Goal: Task Accomplishment & Management: Manage account settings

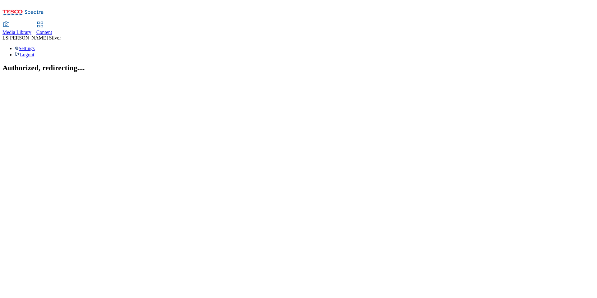
click at [31, 30] on span "Media Library" at bounding box center [16, 32] width 29 height 5
select select "flare-ghs"
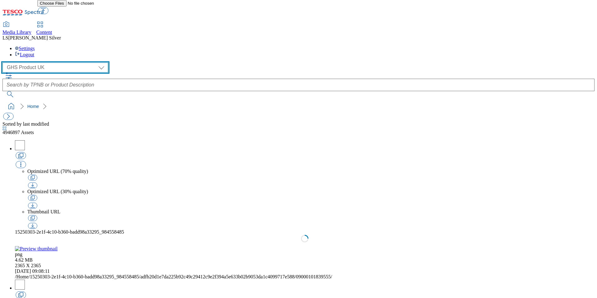
click at [27, 63] on select "GHS Marketing UK GHS Product [GEOGRAPHIC_DATA]" at bounding box center [55, 68] width 106 height 10
click at [4, 63] on select "GHS Marketing UK GHS Product [GEOGRAPHIC_DATA]" at bounding box center [55, 68] width 106 height 10
click at [27, 63] on select "GHS Marketing UK GHS Product [GEOGRAPHIC_DATA]" at bounding box center [55, 68] width 106 height 10
select select "flare-ghs-mktg"
click at [4, 63] on select "GHS Marketing UK GHS Product [GEOGRAPHIC_DATA]" at bounding box center [55, 68] width 106 height 10
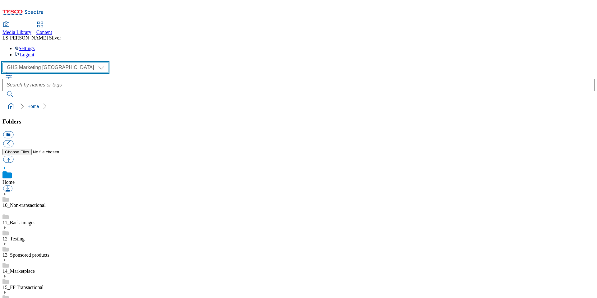
scroll to position [90, 0]
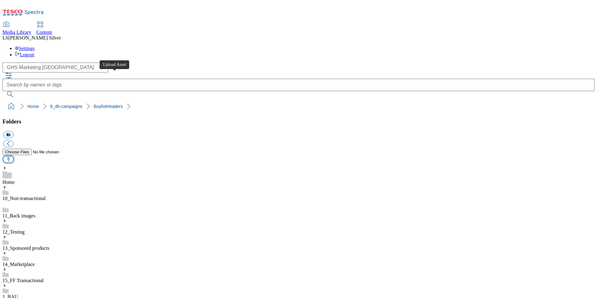
click at [13, 156] on button "button" at bounding box center [8, 159] width 10 height 7
type input "C:\fakepath\1759736370990-ad542510_ROI_Ogx_LegoBrand_H_1184x333_V1.jpg"
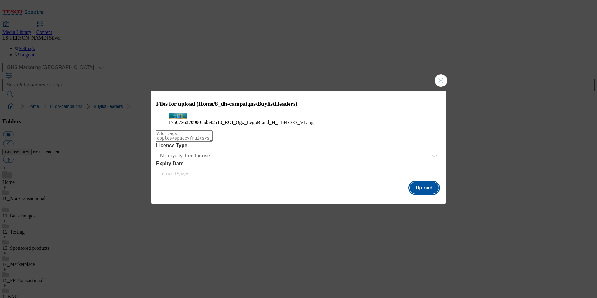
click at [424, 194] on button "Upload" at bounding box center [424, 188] width 29 height 12
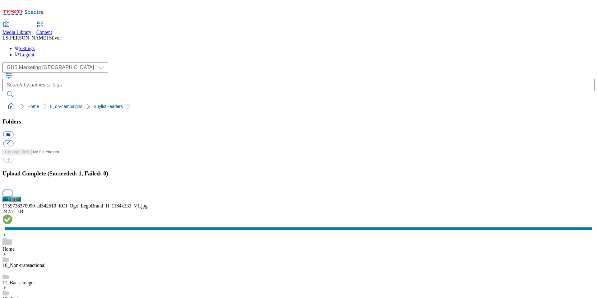
click at [12, 190] on button "button" at bounding box center [7, 193] width 9 height 6
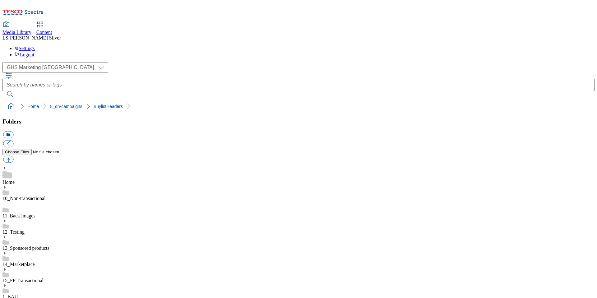
drag, startPoint x: 177, startPoint y: 154, endPoint x: 198, endPoint y: 154, distance: 21.2
copy div "ad542510"
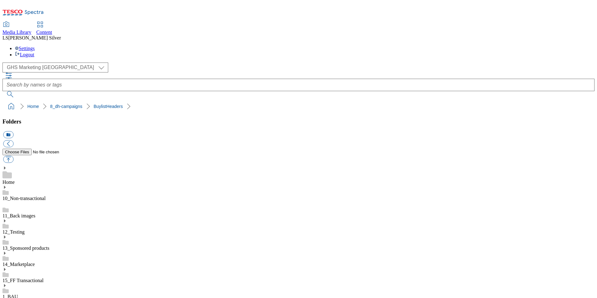
click at [52, 30] on div "Content" at bounding box center [44, 33] width 16 height 6
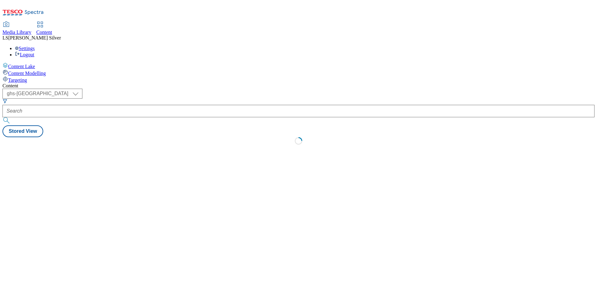
select select "ghs-uk"
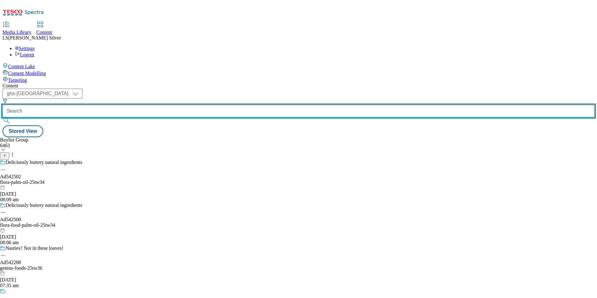
click at [161, 105] on input "text" at bounding box center [298, 111] width 592 height 12
paste input "ad542510"
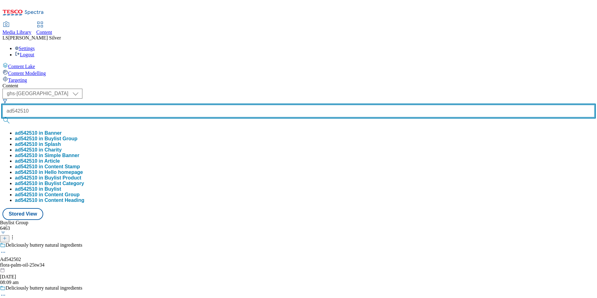
type input "ad542510"
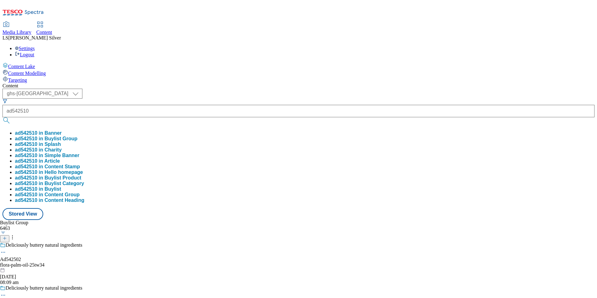
click at [77, 136] on button "ad542510 in Buylist Group" at bounding box center [46, 139] width 63 height 6
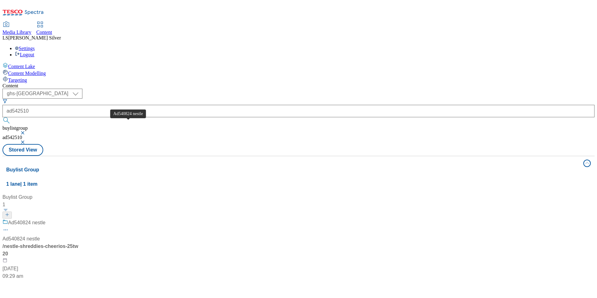
click at [45, 219] on div "Ad540824 nestle" at bounding box center [26, 222] width 37 height 7
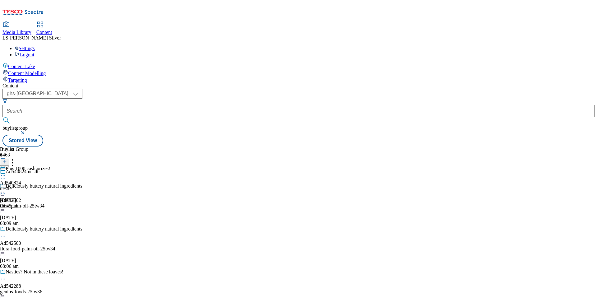
click at [6, 173] on icon at bounding box center [3, 176] width 6 height 6
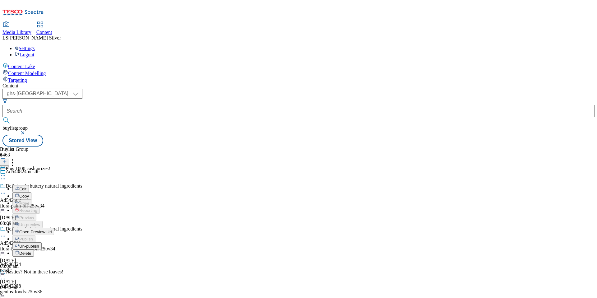
click at [29, 185] on button "Edit" at bounding box center [20, 188] width 16 height 7
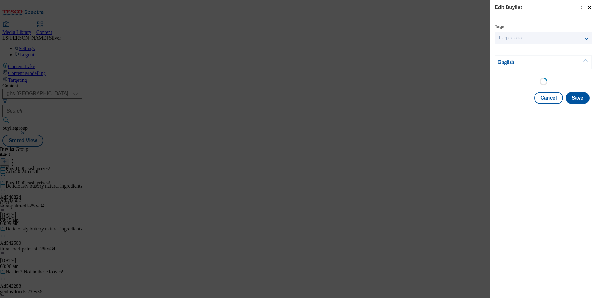
select select "tactical"
select select "supplier funded short term 1-3 weeks"
select select "dunnhumby"
select select "Banner"
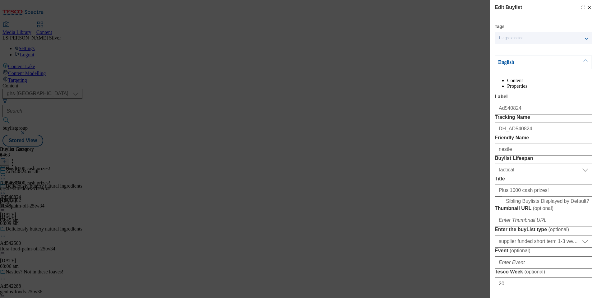
click at [591, 9] on icon "Modal" at bounding box center [589, 7] width 5 height 5
select select "tactical"
select select "supplier funded short term 1-3 weeks"
select select "dunnhumby"
select select "Banner"
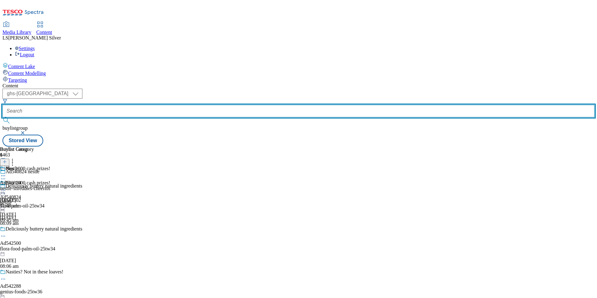
click at [153, 105] on input "text" at bounding box center [298, 111] width 592 height 12
paste input "kenvue-ogx-shampoo-25tw33"
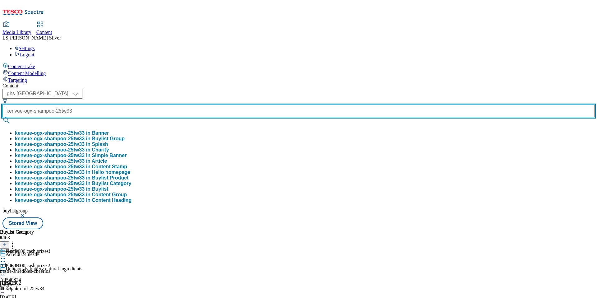
type input "kenvue-ogx-shampoo-25tw33"
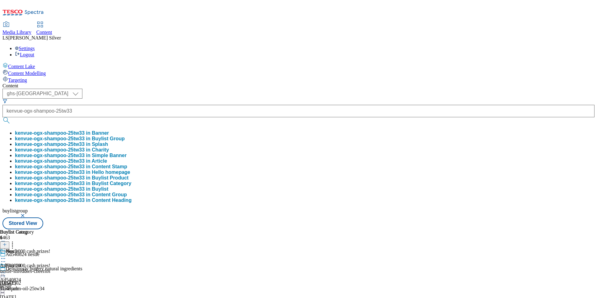
scroll to position [0, 0]
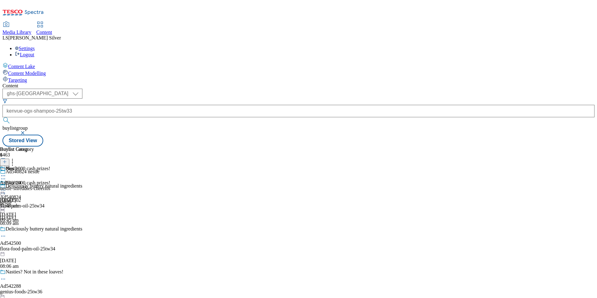
click at [106, 147] on div "Buylist Group 6463 Ad540824 nestle Deliciously buttery natural ingredients Ad54…" at bounding box center [298, 147] width 592 height 0
click at [82, 89] on select "ghs-roi ghs-uk" at bounding box center [42, 94] width 80 height 10
click at [81, 89] on select "ghs-roi ghs-uk" at bounding box center [42, 94] width 80 height 10
click at [82, 89] on select "ghs-roi ghs-uk" at bounding box center [42, 94] width 80 height 10
click at [81, 89] on select "ghs-roi ghs-uk" at bounding box center [42, 94] width 80 height 10
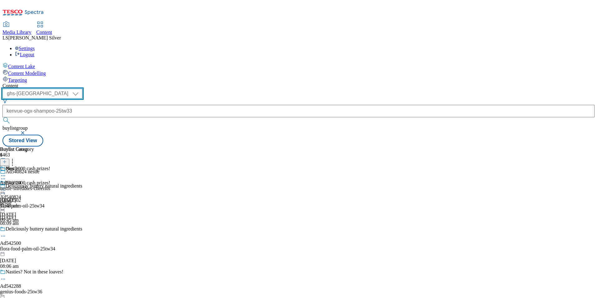
click at [82, 89] on select "ghs-roi ghs-uk" at bounding box center [42, 94] width 80 height 10
select select "ghs-roi"
click at [81, 89] on select "ghs-roi ghs-uk" at bounding box center [42, 94] width 80 height 10
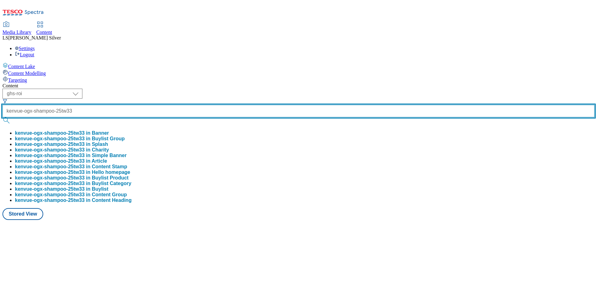
click at [152, 105] on input "kenvue-ogx-shampoo-25tw33" at bounding box center [298, 111] width 592 height 12
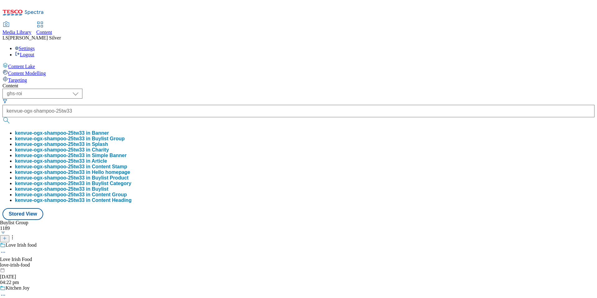
click at [125, 136] on button "kenvue-ogx-shampoo-25tw33 in Buylist Group" at bounding box center [70, 139] width 110 height 6
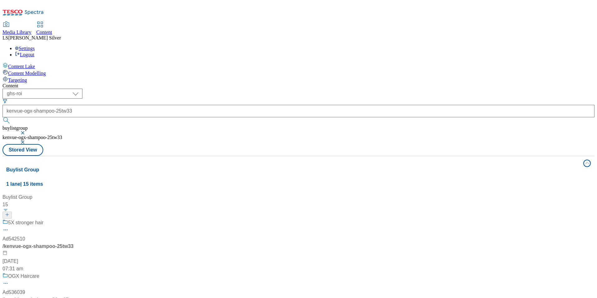
click at [110, 219] on div "5X stronger hair Ad542510 / kenvue-ogx-shampoo-25tw33 6 Oct 2025 07:31 am" at bounding box center [55, 246] width 107 height 54
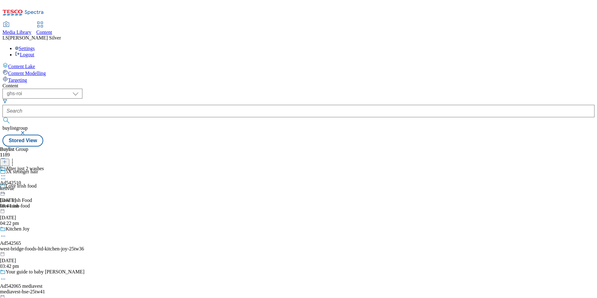
click at [5, 175] on circle at bounding box center [4, 175] width 1 height 1
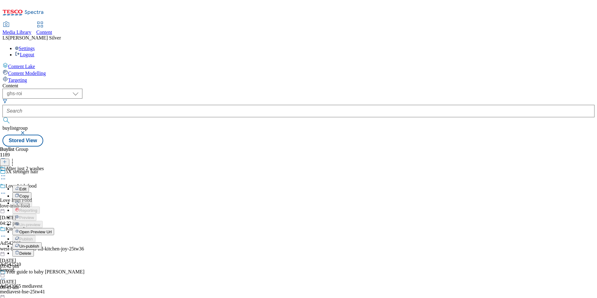
click at [54, 185] on li "Edit" at bounding box center [33, 188] width 42 height 7
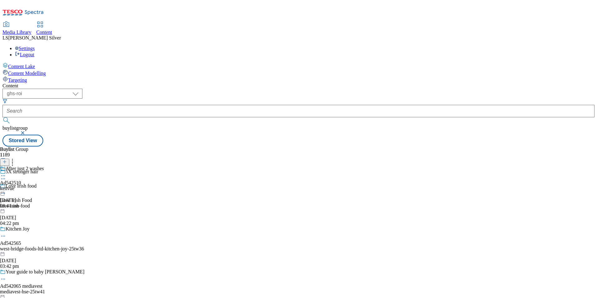
click at [6, 173] on icon at bounding box center [3, 176] width 6 height 6
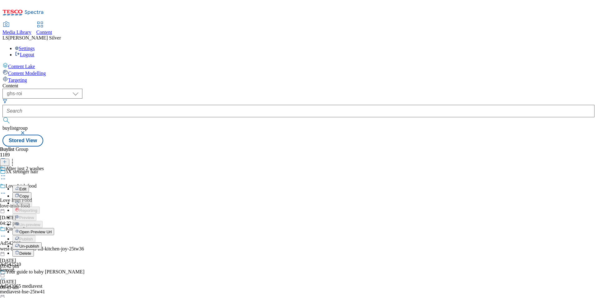
click at [29, 185] on button "Edit" at bounding box center [20, 188] width 16 height 7
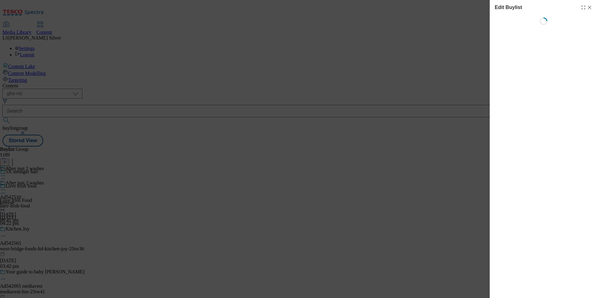
select select "tactical"
select select "supplier funded short term 1-3 weeks"
select select "dunnhumby"
select select "Banner"
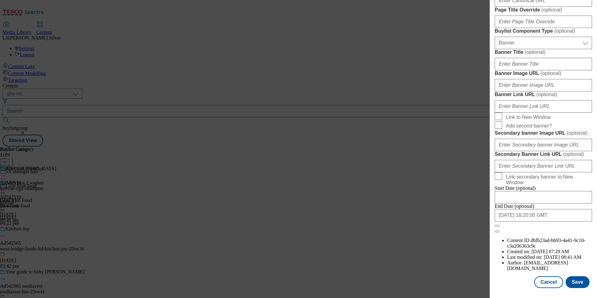
scroll to position [487, 0]
click at [549, 91] on input "Banner Image URL ( optional )" at bounding box center [543, 85] width 97 height 12
paste input "https://digitalcontent.api.tesco.com/v2/media/ghs-mktg/673293dd-2332-488c-adc0-…"
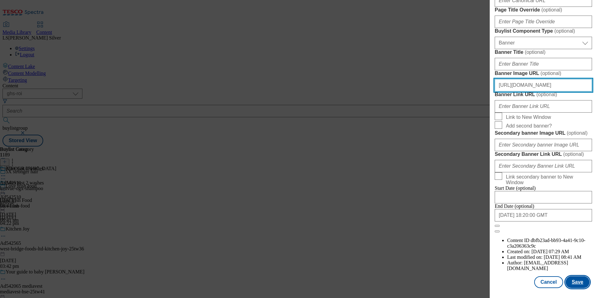
type input "https://digitalcontent.api.tesco.com/v2/media/ghs-mktg/673293dd-2332-488c-adc0-…"
click at [581, 287] on button "Save" at bounding box center [578, 282] width 24 height 12
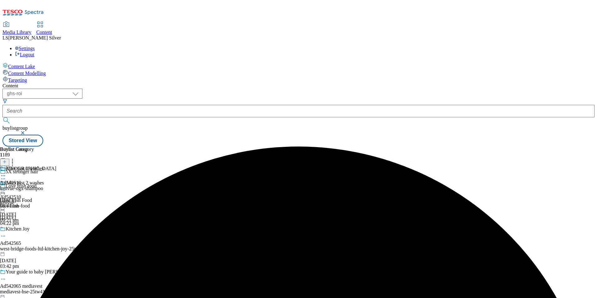
click at [6, 187] on icon at bounding box center [3, 190] width 6 height 6
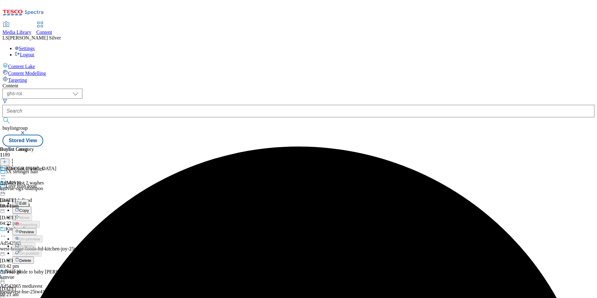
click at [34, 230] on span "Preview" at bounding box center [26, 232] width 15 height 5
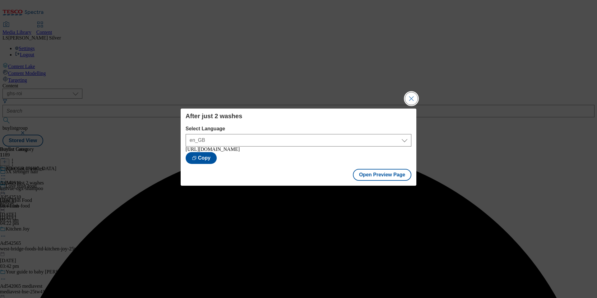
click at [412, 102] on button "Close Modal" at bounding box center [411, 98] width 12 height 12
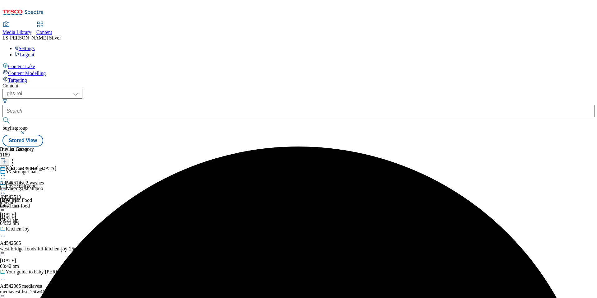
click at [6, 187] on icon at bounding box center [3, 190] width 6 height 6
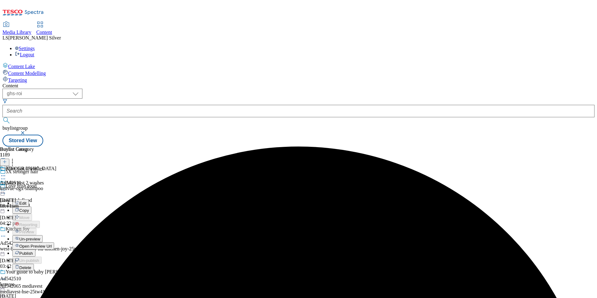
click at [33, 251] on span "Publish" at bounding box center [26, 253] width 14 height 5
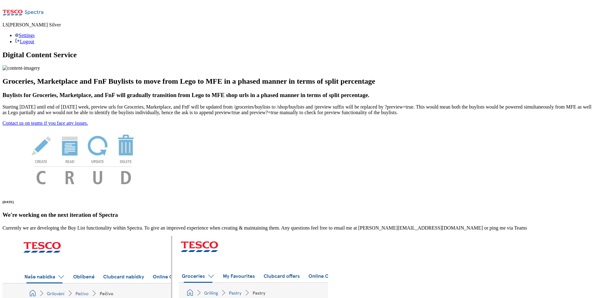
click at [23, 11] on icon at bounding box center [22, 14] width 41 height 13
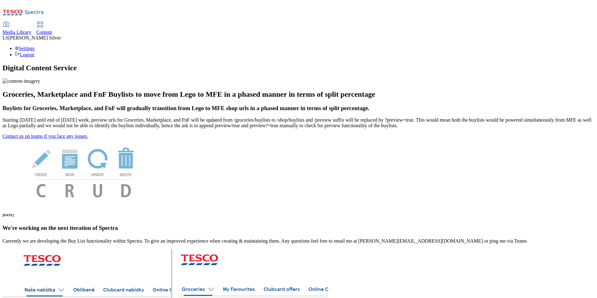
click at [31, 30] on span "Media Library" at bounding box center [16, 32] width 29 height 5
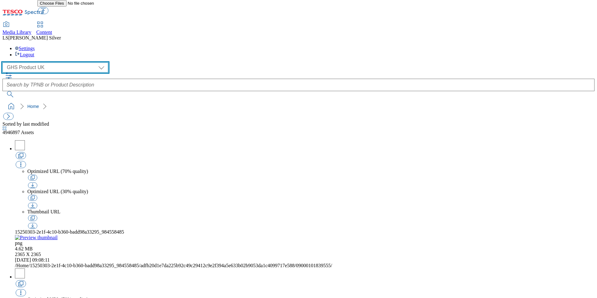
click at [33, 63] on select "GHS Marketing UK GHS Product UK" at bounding box center [55, 68] width 106 height 10
select select "flare-ghs-mktg"
click at [4, 63] on select "GHS Marketing UK GHS Product UK" at bounding box center [55, 68] width 106 height 10
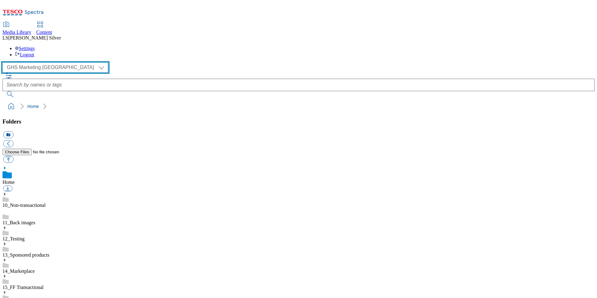
scroll to position [53, 0]
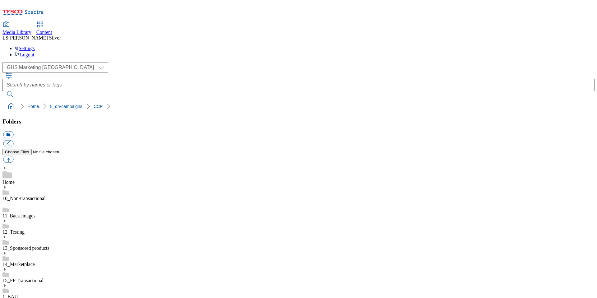
click at [52, 30] on span "Content" at bounding box center [44, 32] width 16 height 5
click at [13, 156] on button "button" at bounding box center [8, 159] width 10 height 7
type input "C:\fakepath\1758027755249-ad542248_Packd_Legobrand_H_1184x333_V1.jpg"
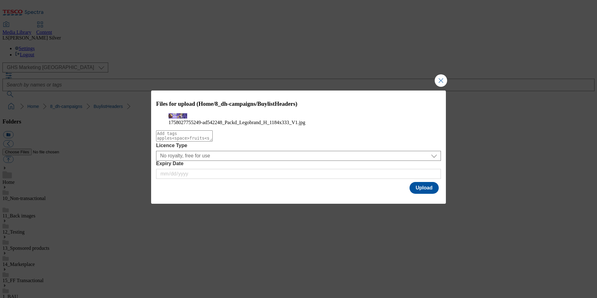
click at [418, 179] on div "Expiry Date" at bounding box center [298, 170] width 285 height 18
click at [418, 194] on button "Upload" at bounding box center [424, 188] width 29 height 12
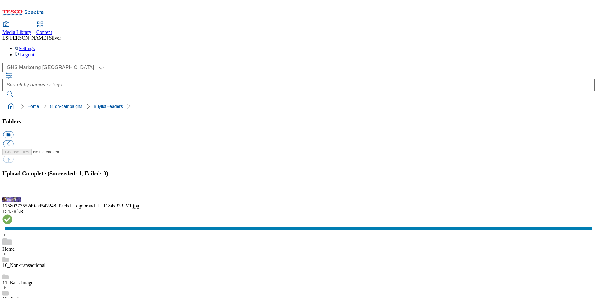
click at [173, 63] on div "( optional ) GHS Marketing UK GHS Product UK GHS Marketing UK Home 8_dh-campaig…" at bounding box center [298, 88] width 592 height 50
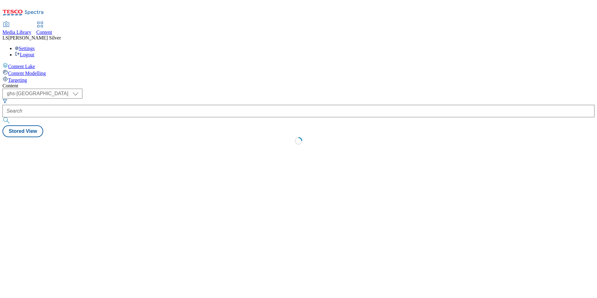
select select "ghs-[GEOGRAPHIC_DATA]"
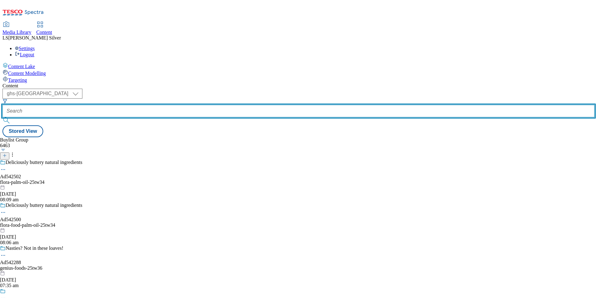
click at [142, 105] on input "text" at bounding box center [298, 111] width 592 height 12
paste input "ad542248"
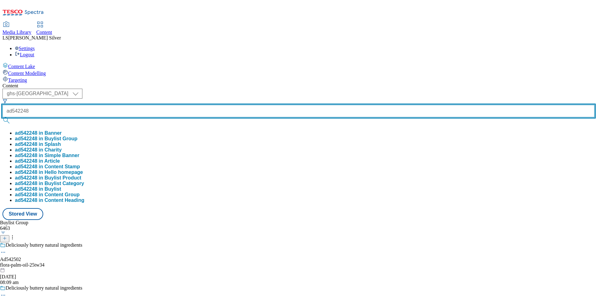
type input "ad542248"
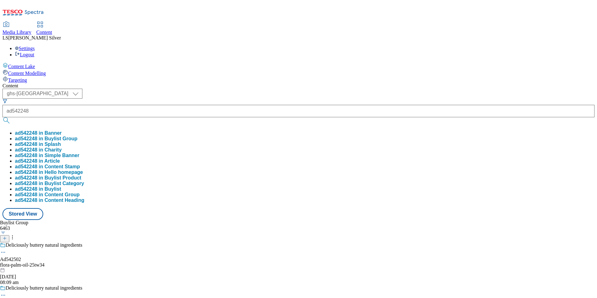
click at [77, 136] on button "ad542248 in Buylist Group" at bounding box center [46, 139] width 63 height 6
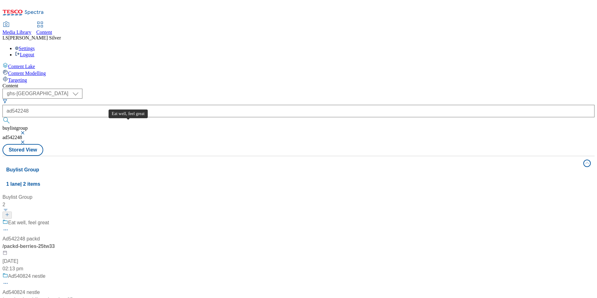
click at [49, 219] on div "Eat well, feel great" at bounding box center [28, 222] width 41 height 7
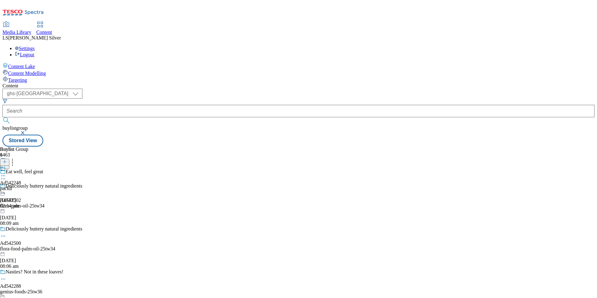
click at [6, 173] on icon at bounding box center [3, 176] width 6 height 6
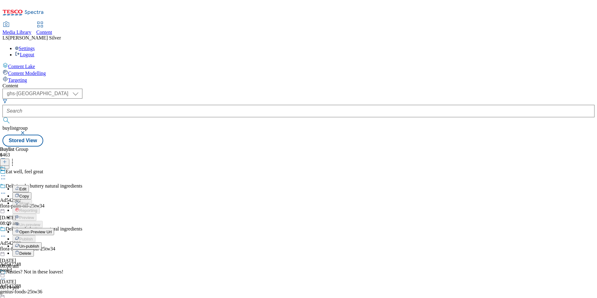
click at [26, 187] on span "Edit" at bounding box center [22, 189] width 7 height 5
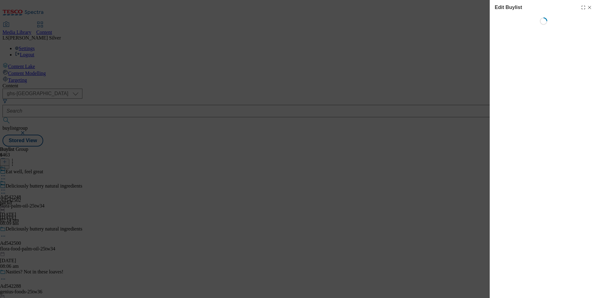
select select "tactical"
select select "dunnhumby"
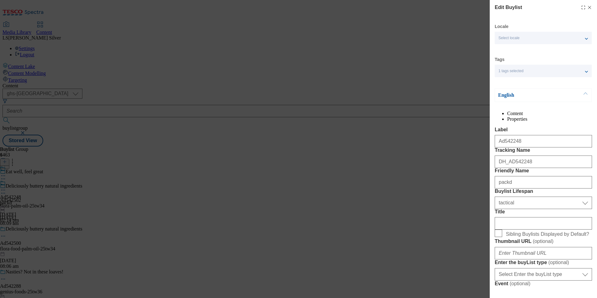
select select "Banner"
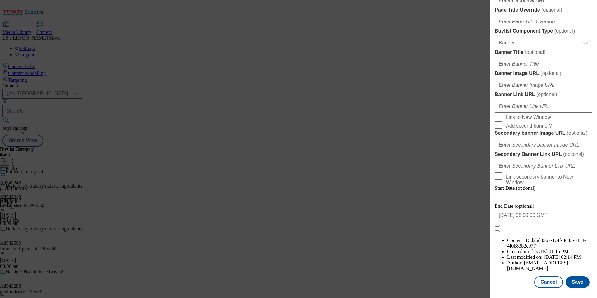
scroll to position [604, 0]
click at [544, 81] on input "Banner Image URL ( optional )" at bounding box center [543, 85] width 97 height 12
paste input "https://digitalcontent.api.tesco.com/v2/media/ghs-mktg/530a7ae7-16dc-4b72-a987-…"
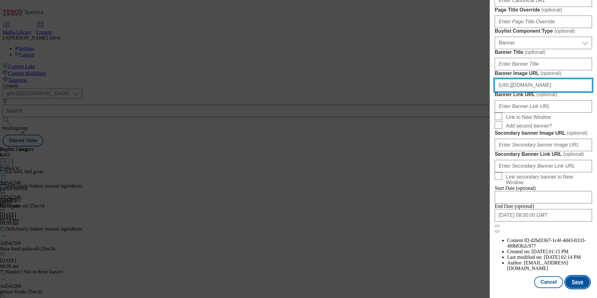
type input "https://digitalcontent.api.tesco.com/v2/media/ghs-mktg/530a7ae7-16dc-4b72-a987-…"
click at [580, 282] on button "Save" at bounding box center [578, 282] width 24 height 12
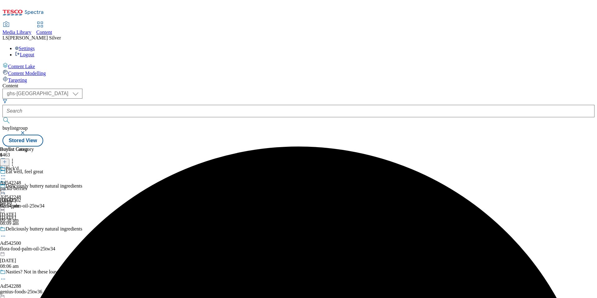
click at [6, 187] on icon at bounding box center [3, 190] width 6 height 6
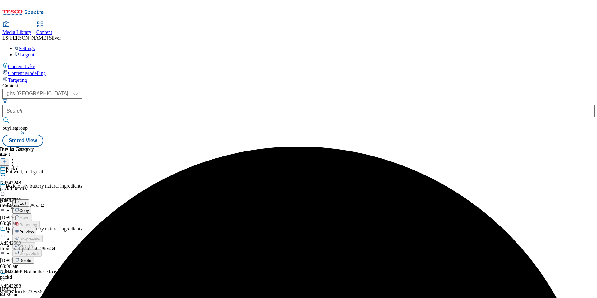
click at [34, 230] on span "Preview" at bounding box center [26, 232] width 15 height 5
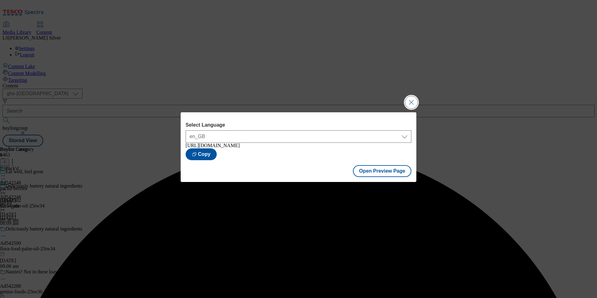
click at [414, 103] on button "Close Modal" at bounding box center [411, 102] width 12 height 12
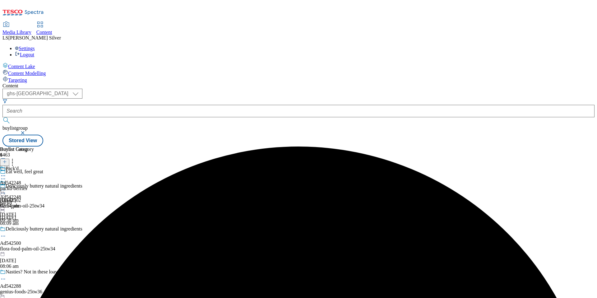
click at [6, 187] on icon at bounding box center [3, 190] width 6 height 6
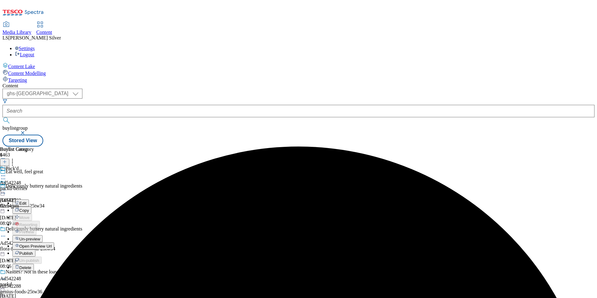
click at [33, 251] on span "Publish" at bounding box center [26, 253] width 14 height 5
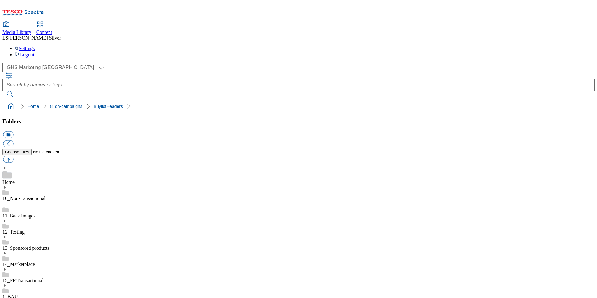
scroll to position [121, 0]
click at [157, 63] on div "( optional ) GHS Marketing UK GHS Product UK GHS Marketing [GEOGRAPHIC_DATA]" at bounding box center [298, 68] width 592 height 10
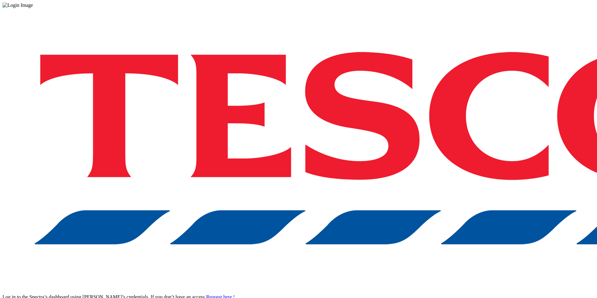
click at [430, 182] on div "Log in to the Spectra’s dashboard using [PERSON_NAME]’s credentials. If you don…" at bounding box center [298, 162] width 592 height 309
click at [431, 179] on div "Log in to the Spectra’s dashboard using [PERSON_NAME]’s credentials. If you don…" at bounding box center [298, 162] width 592 height 309
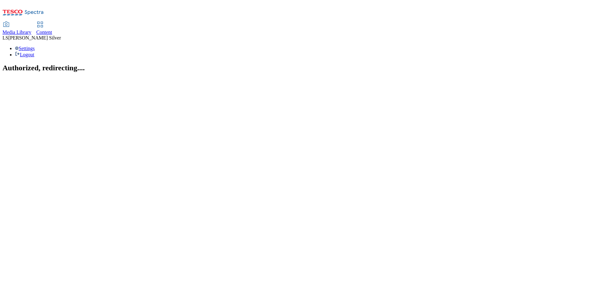
click at [31, 30] on div "Media Library" at bounding box center [16, 33] width 29 height 6
select select "flare-ghs"
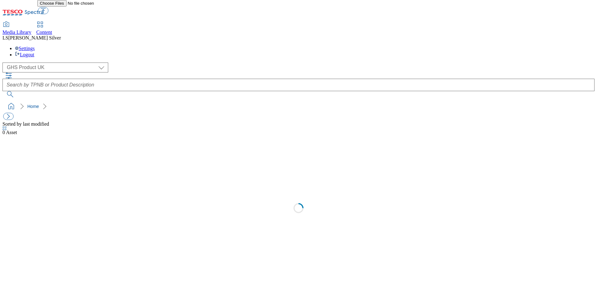
click at [34, 63] on div "( optional ) GHS Marketing UK GHS Product UK GHS Product [GEOGRAPHIC_DATA]" at bounding box center [298, 68] width 592 height 10
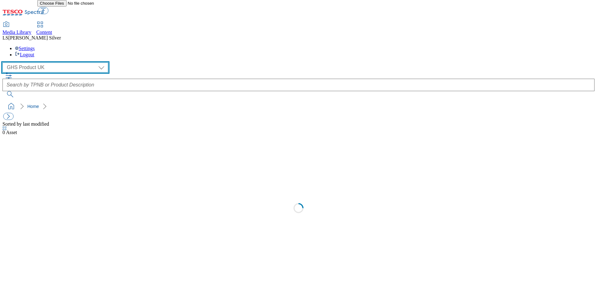
click at [32, 63] on select "GHS Marketing UK GHS Product [GEOGRAPHIC_DATA]" at bounding box center [55, 68] width 106 height 10
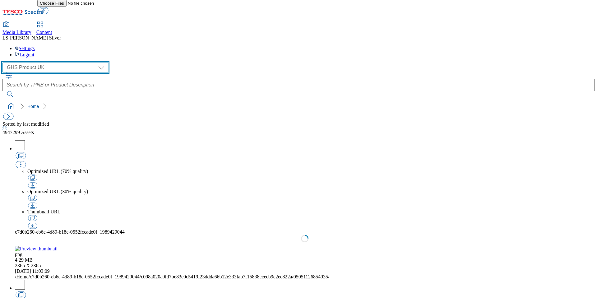
select select "flare-ghs-mktg"
click at [4, 63] on select "GHS Marketing UK GHS Product [GEOGRAPHIC_DATA]" at bounding box center [55, 68] width 106 height 10
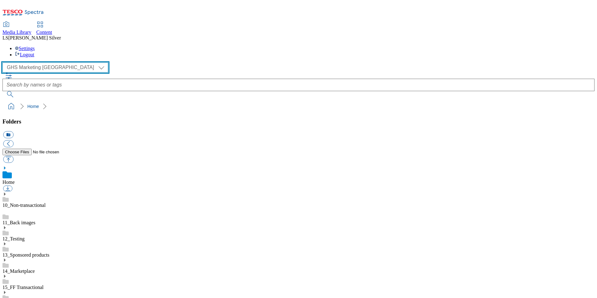
scroll to position [57, 0]
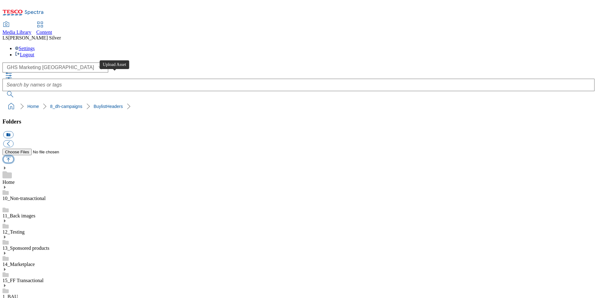
click at [13, 156] on button "button" at bounding box center [8, 159] width 10 height 7
type input "C:\fakepath\1759752988915-Ad542225_ROI_Avonmore_LegoBrand_H_1184x333_V1.jpg"
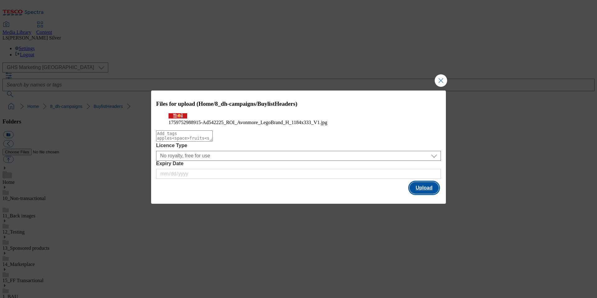
click at [426, 194] on button "Upload" at bounding box center [424, 188] width 29 height 12
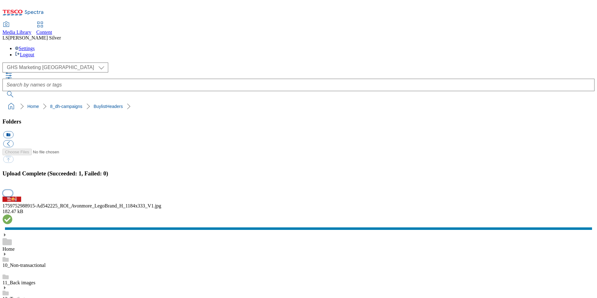
click at [12, 190] on button "button" at bounding box center [7, 193] width 9 height 6
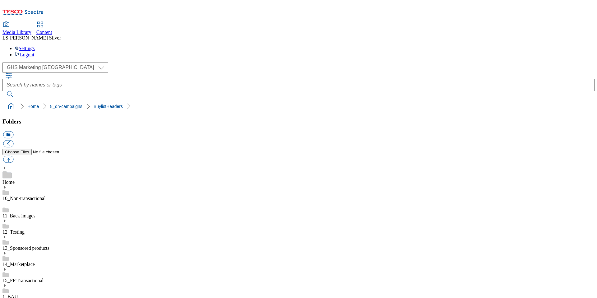
drag, startPoint x: 176, startPoint y: 152, endPoint x: 197, endPoint y: 154, distance: 20.9
copy div "Ad542225"
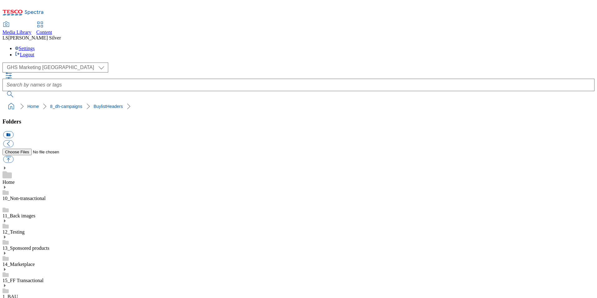
click at [52, 30] on span "Content" at bounding box center [44, 32] width 16 height 5
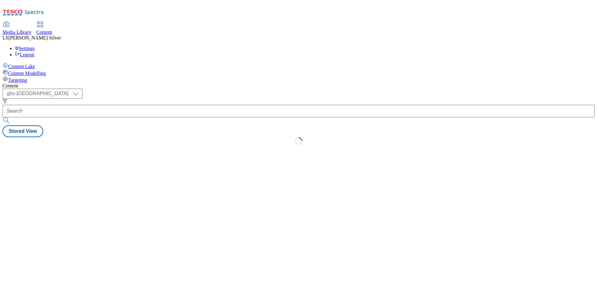
select select "ghs-[GEOGRAPHIC_DATA]"
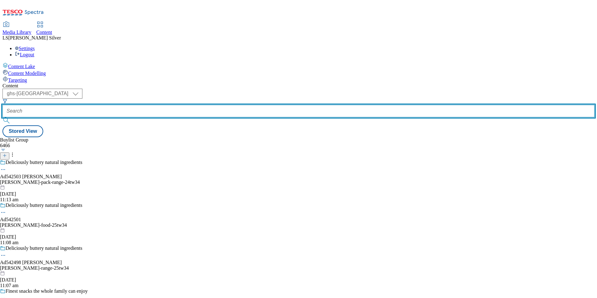
click at [141, 105] on input "text" at bounding box center [298, 111] width 592 height 12
paste input "Ad542225"
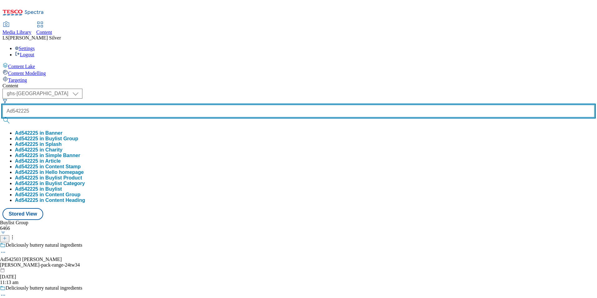
type input "Ad542225"
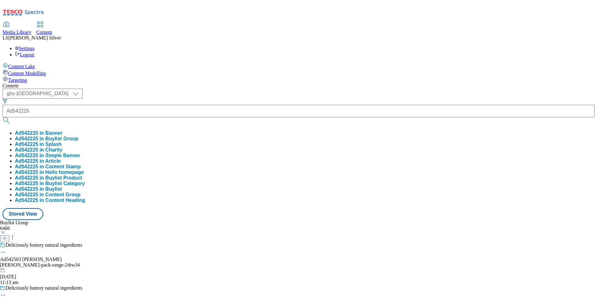
click at [78, 136] on button "Ad542225 in Buylist Group" at bounding box center [46, 139] width 63 height 6
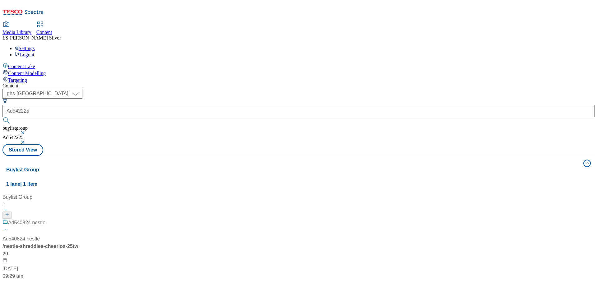
click at [80, 219] on div "Ad540824 nestle Ad540824 nestle / nestle-shreddies-cheerios-25tw20 [DATE] 09:29…" at bounding box center [41, 249] width 78 height 61
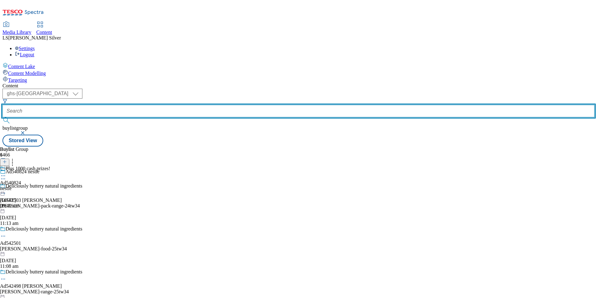
click at [144, 105] on input "text" at bounding box center [298, 111] width 592 height 12
paste input "Ad542225"
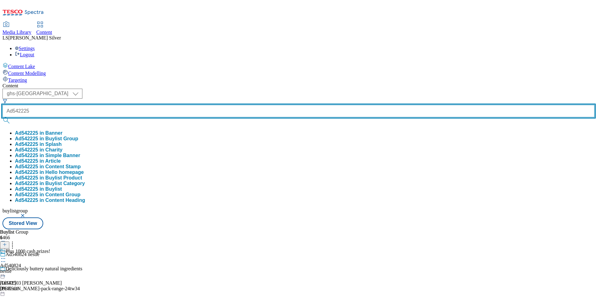
type input "Ad542225"
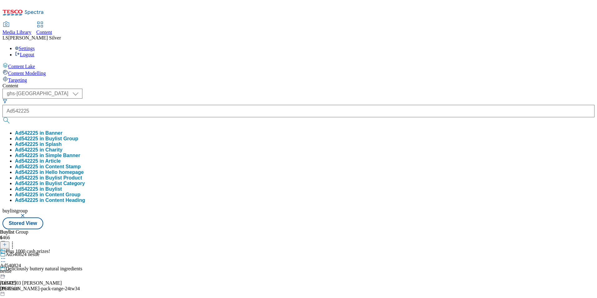
click at [78, 136] on button "Ad542225 in Buylist Group" at bounding box center [46, 139] width 63 height 6
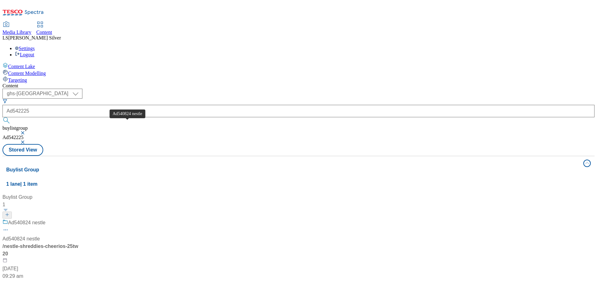
click at [45, 219] on div "Ad540824 nestle" at bounding box center [26, 222] width 37 height 7
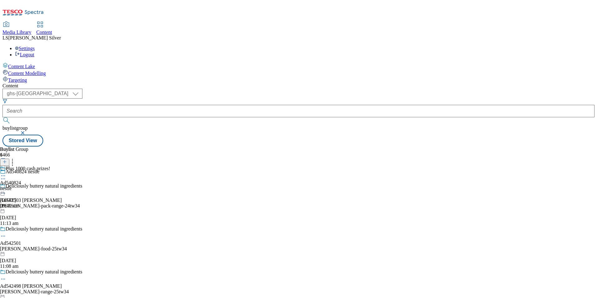
click at [6, 173] on icon at bounding box center [3, 176] width 6 height 6
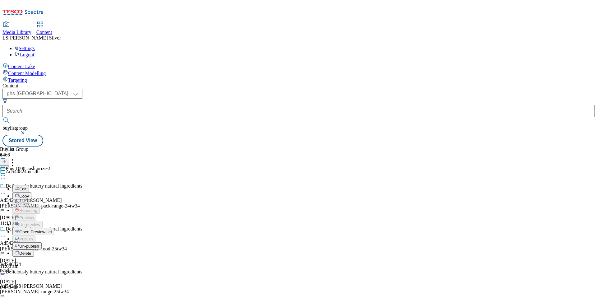
click at [29, 185] on button "Edit" at bounding box center [20, 188] width 16 height 7
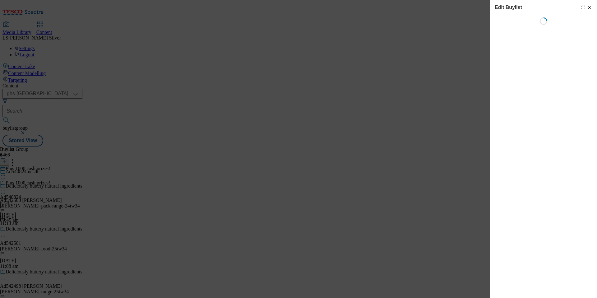
select select "tactical"
select select "supplier funded short term 1-3 weeks"
select select "dunnhumby"
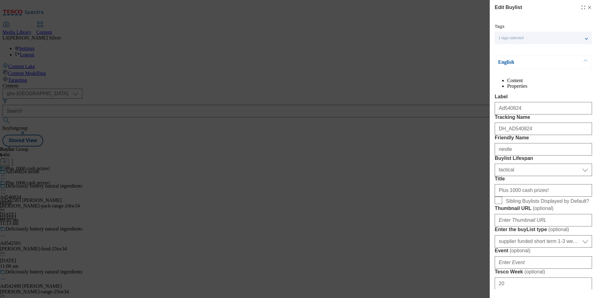
select select "Banner"
drag, startPoint x: 589, startPoint y: 8, endPoint x: 572, endPoint y: 13, distance: 18.0
click at [589, 8] on icon "Modal" at bounding box center [589, 7] width 5 height 5
select select "tactical"
select select "supplier funded short term 1-3 weeks"
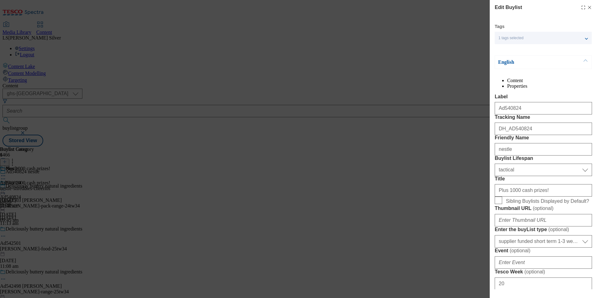
select select "dunnhumby"
select select "Banner"
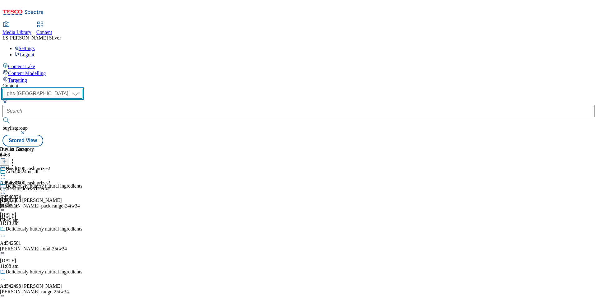
click at [82, 89] on select "ghs-roi ghs-[GEOGRAPHIC_DATA]" at bounding box center [42, 94] width 80 height 10
select select "ghs-roi"
click at [81, 89] on select "ghs-roi ghs-[GEOGRAPHIC_DATA]" at bounding box center [42, 94] width 80 height 10
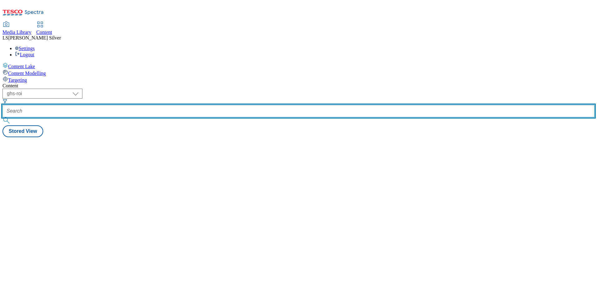
click at [149, 105] on input "text" at bounding box center [298, 111] width 592 height 12
paste input "Ad542225"
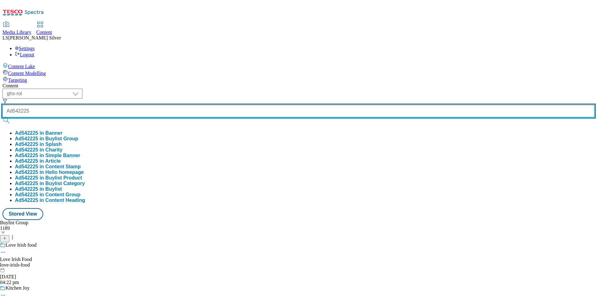
type input "Ad542225"
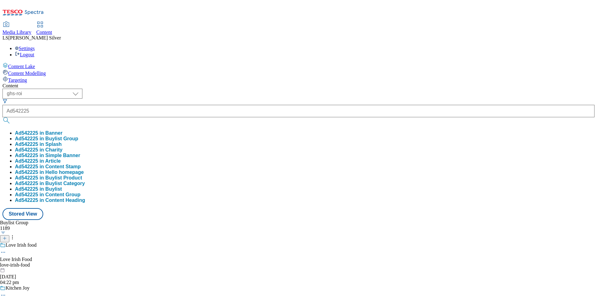
click at [78, 136] on button "Ad542225 in Buylist Group" at bounding box center [46, 139] width 63 height 6
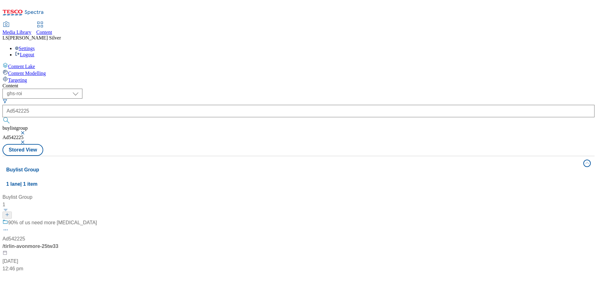
click at [97, 219] on div "90% of us need more [MEDICAL_DATA]" at bounding box center [52, 222] width 89 height 7
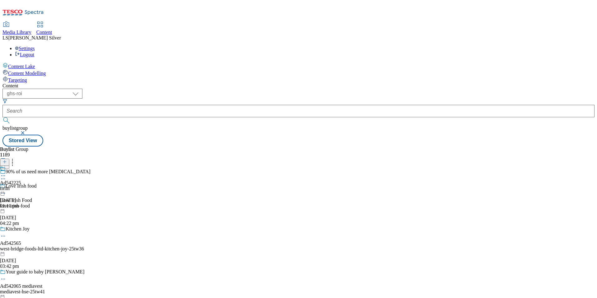
click at [21, 173] on div at bounding box center [10, 176] width 21 height 7
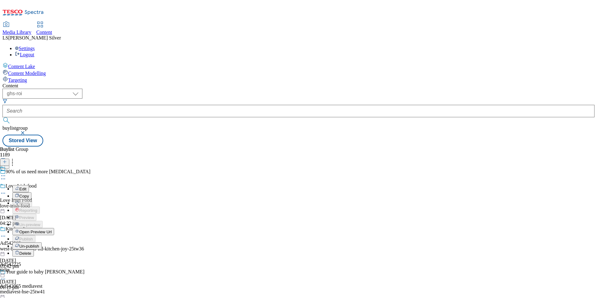
click at [26, 187] on span "Edit" at bounding box center [22, 189] width 7 height 5
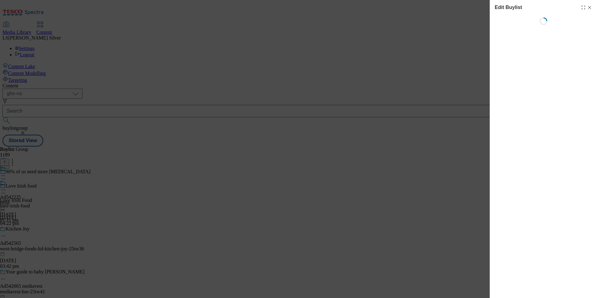
select select "tactical"
select select "supplier funded short term 1-3 weeks"
select select "dunnhumby"
select select "Banner"
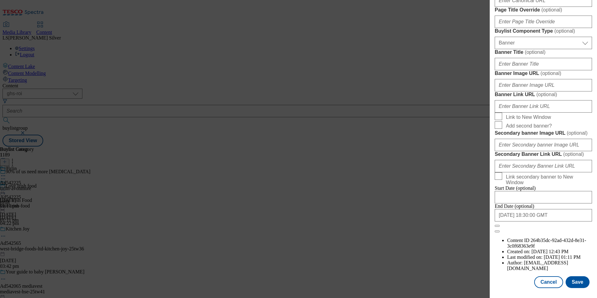
scroll to position [595, 0]
click at [550, 79] on input "Banner Image URL ( optional )" at bounding box center [543, 85] width 97 height 12
paste input "[URL][DOMAIN_NAME]"
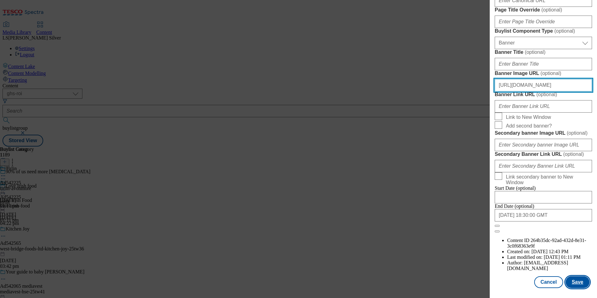
type input "[URL][DOMAIN_NAME]"
click at [572, 277] on button "Save" at bounding box center [578, 282] width 24 height 12
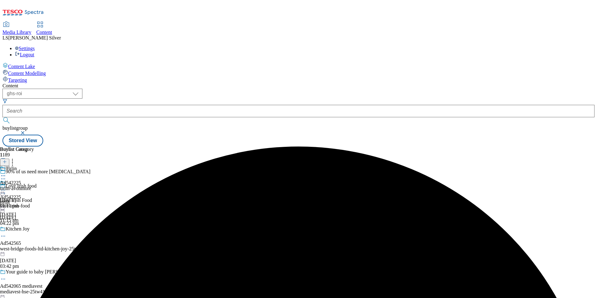
click at [6, 187] on icon at bounding box center [3, 190] width 6 height 6
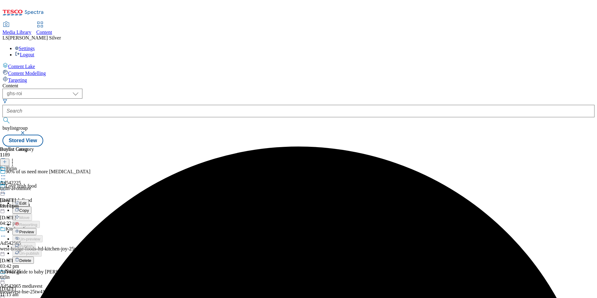
click at [36, 228] on button "Preview" at bounding box center [24, 231] width 24 height 7
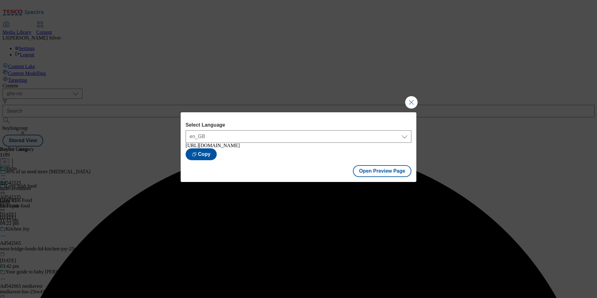
click at [420, 99] on div "Select Language en_GB en_GB [URL][DOMAIN_NAME] Copy Open Preview Page" at bounding box center [298, 149] width 597 height 298
click at [407, 99] on button "Close Modal" at bounding box center [411, 102] width 12 height 12
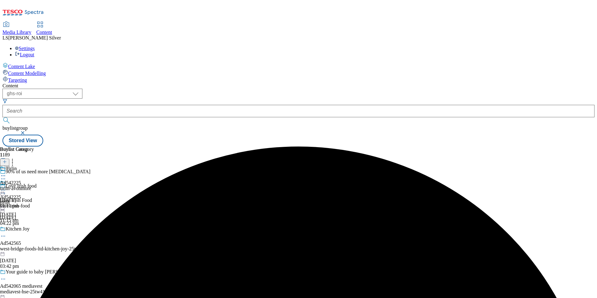
click at [21, 187] on div at bounding box center [10, 190] width 21 height 7
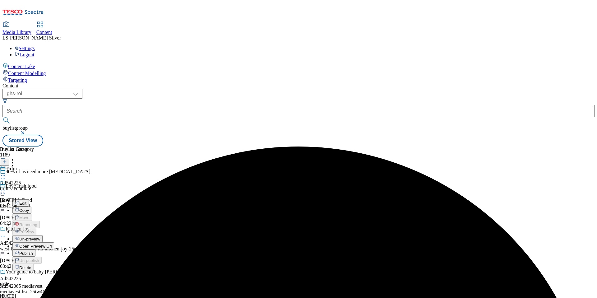
click at [35, 249] on button "Publish" at bounding box center [23, 252] width 23 height 7
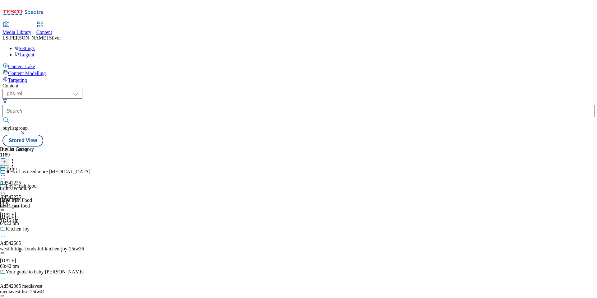
click at [6, 187] on icon at bounding box center [3, 190] width 6 height 6
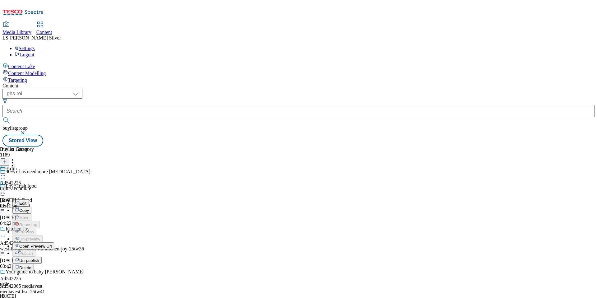
click at [34, 208] on div "Tirlin Ad542225 tirlin-[GEOGRAPHIC_DATA] [DATE] 01:11 pm" at bounding box center [17, 187] width 34 height 43
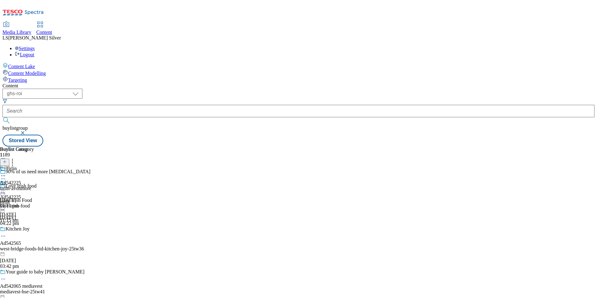
click at [34, 188] on div "Tirlin Ad542225 tirlin-[GEOGRAPHIC_DATA] [DATE] 01:11 pm" at bounding box center [17, 187] width 34 height 43
click at [21, 180] on div "Ad542225 tirlin [DATE] 11:15 am" at bounding box center [10, 201] width 21 height 43
